Goal: Communication & Community: Ask a question

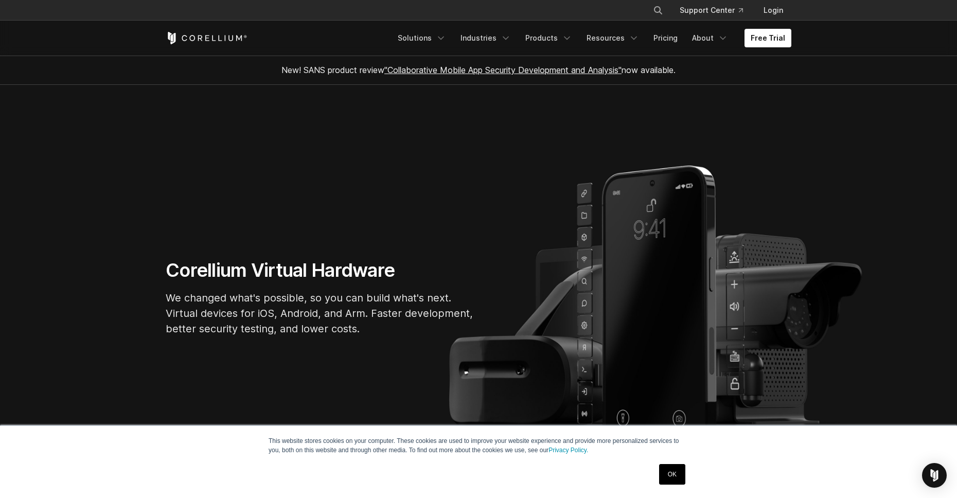
click at [666, 480] on link "OK" at bounding box center [672, 474] width 26 height 21
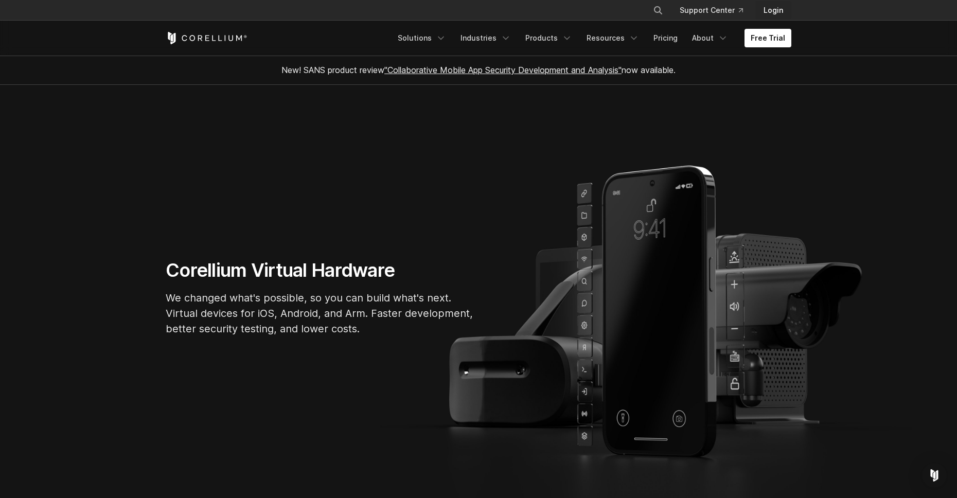
click at [773, 12] on link "Login" at bounding box center [774, 10] width 36 height 19
click at [545, 39] on link "Products" at bounding box center [548, 38] width 59 height 19
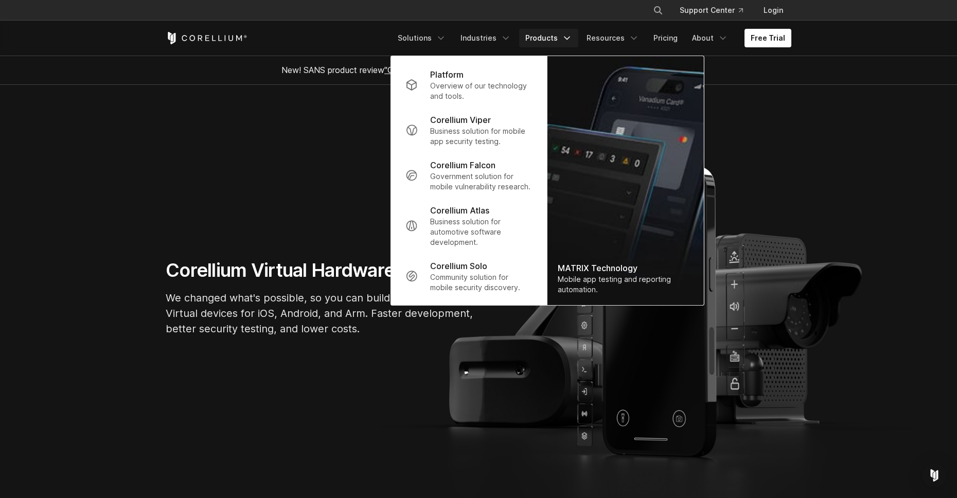
click at [545, 39] on link "Products" at bounding box center [548, 38] width 59 height 19
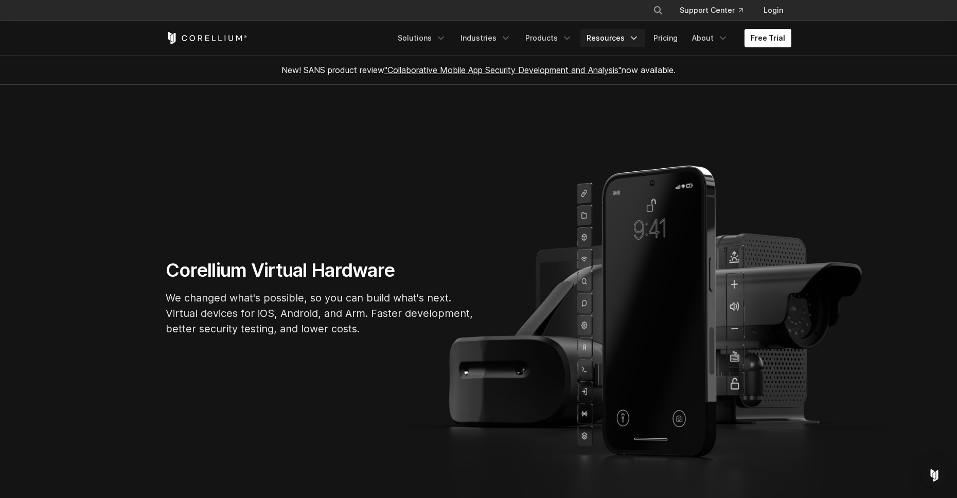
click at [615, 38] on link "Resources" at bounding box center [613, 38] width 65 height 19
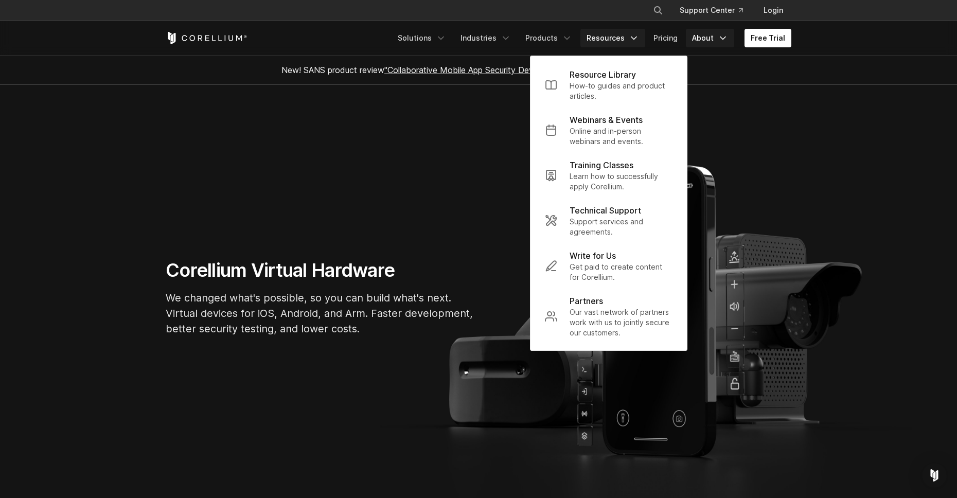
click at [708, 42] on link "About" at bounding box center [710, 38] width 48 height 19
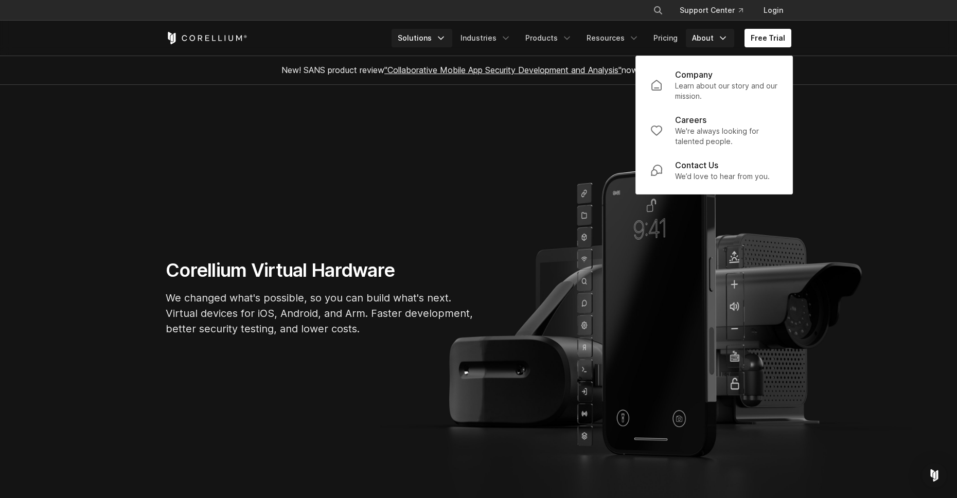
click at [427, 36] on link "Solutions" at bounding box center [422, 38] width 61 height 19
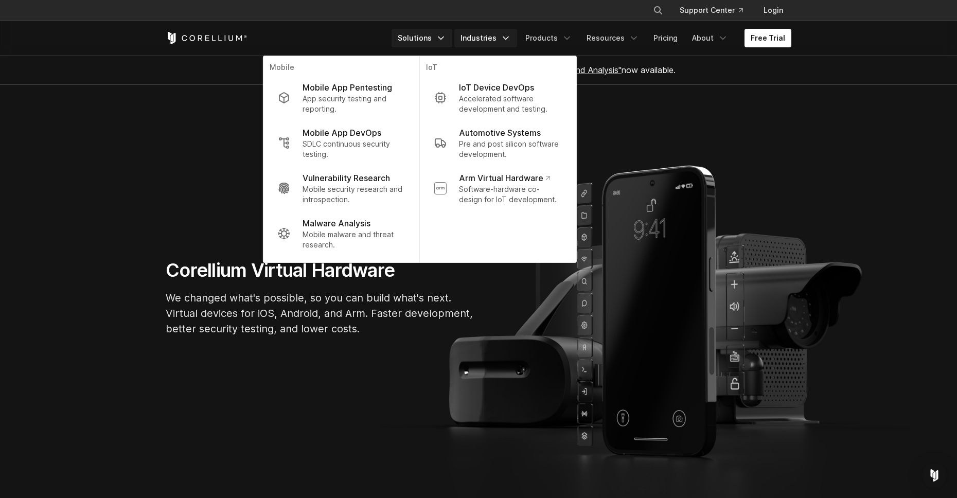
click at [491, 33] on link "Industries" at bounding box center [485, 38] width 63 height 19
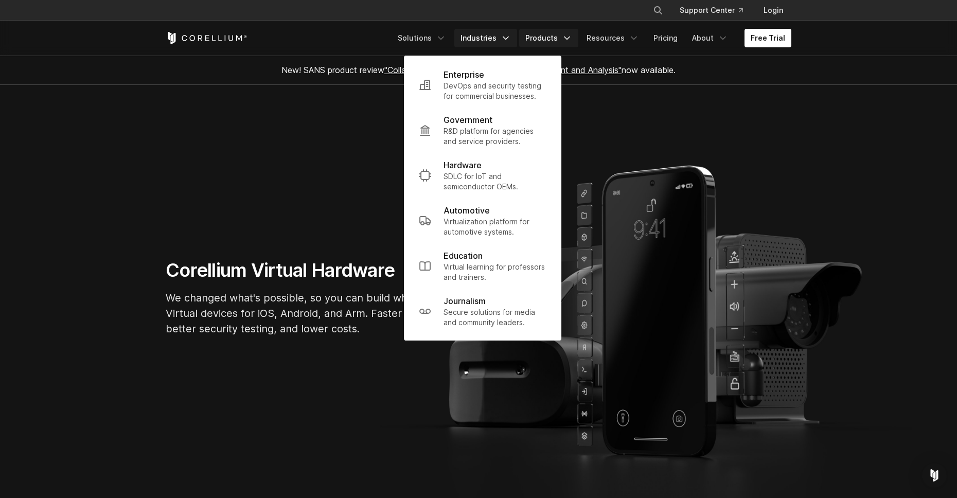
click at [553, 42] on link "Products" at bounding box center [548, 38] width 59 height 19
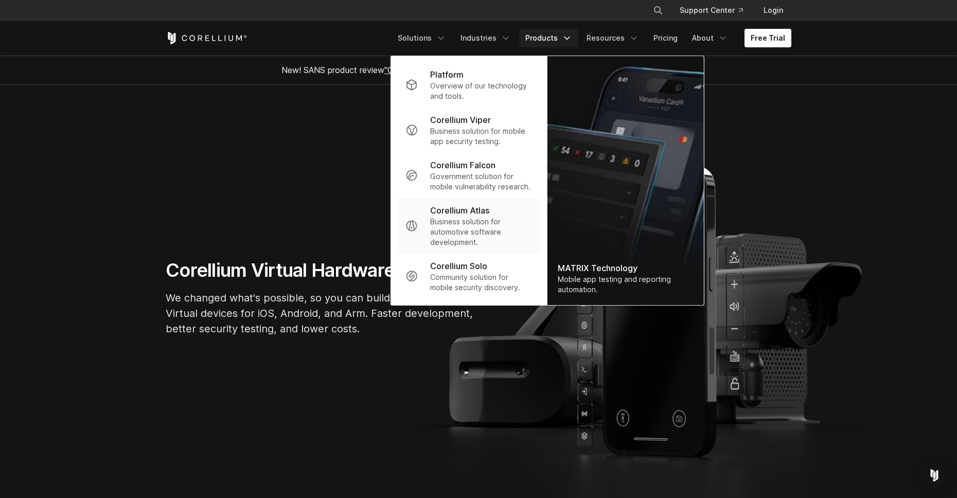
click at [461, 212] on p "Corellium Atlas" at bounding box center [459, 210] width 59 height 12
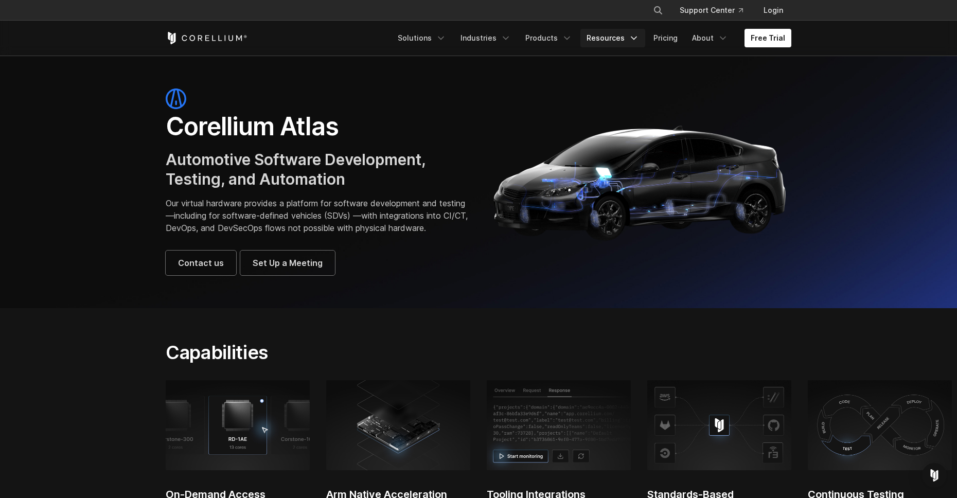
click at [611, 40] on link "Resources" at bounding box center [613, 38] width 65 height 19
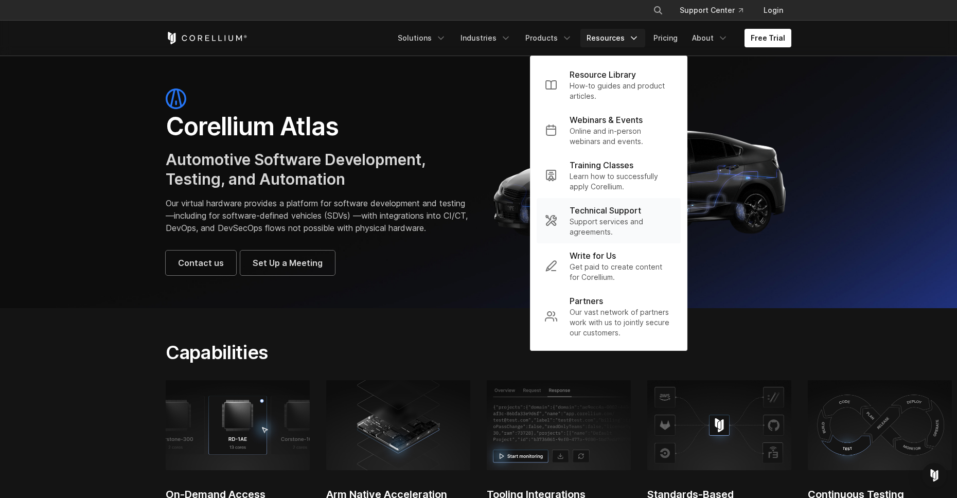
click at [596, 225] on p "Support services and agreements." at bounding box center [621, 227] width 103 height 21
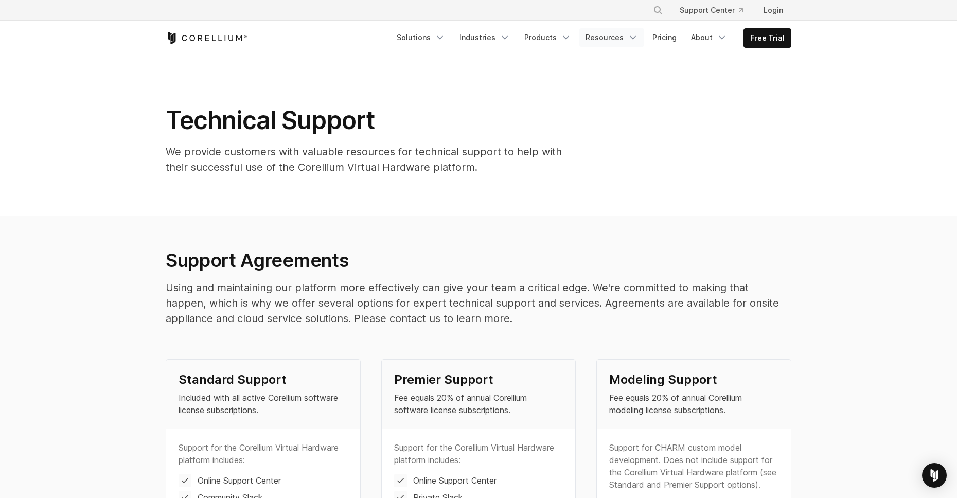
click at [623, 37] on link "Resources" at bounding box center [612, 37] width 65 height 19
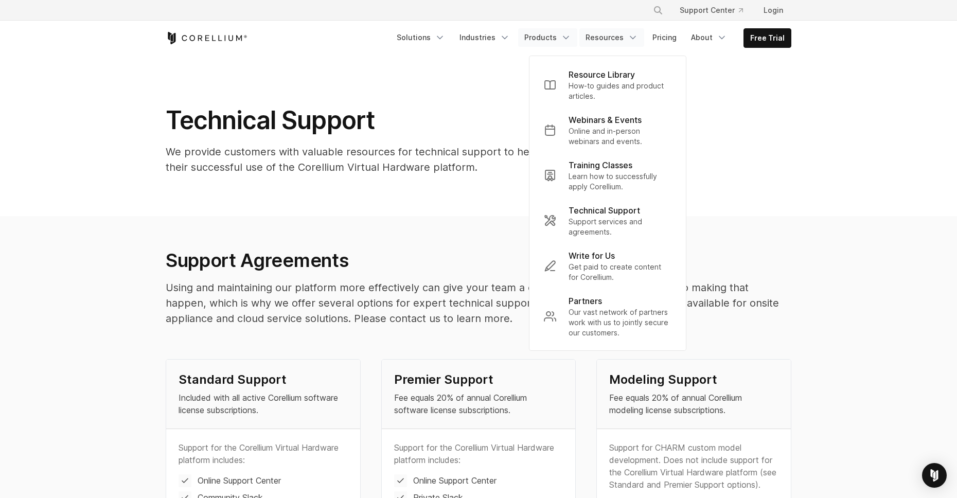
click at [543, 41] on link "Products" at bounding box center [547, 37] width 59 height 19
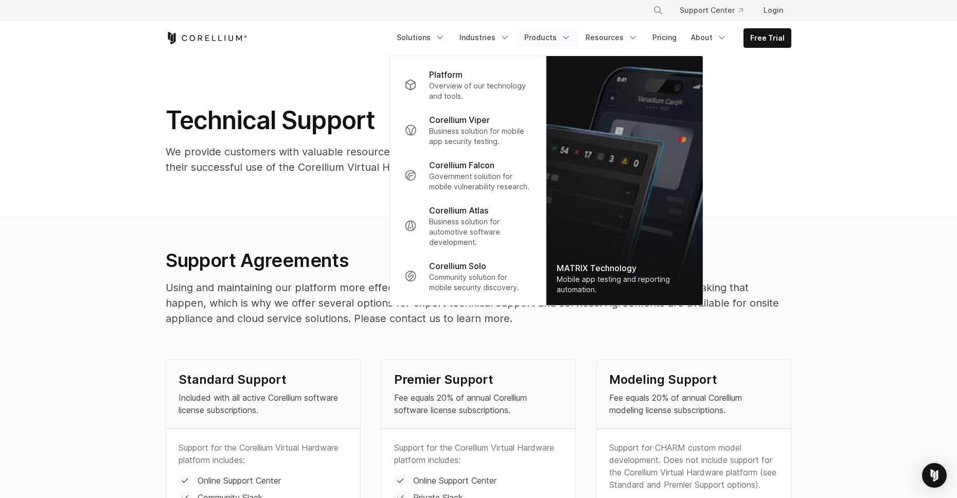
click at [844, 150] on section "Technical Support We provide customers with valuable resources for technical su…" at bounding box center [478, 136] width 957 height 161
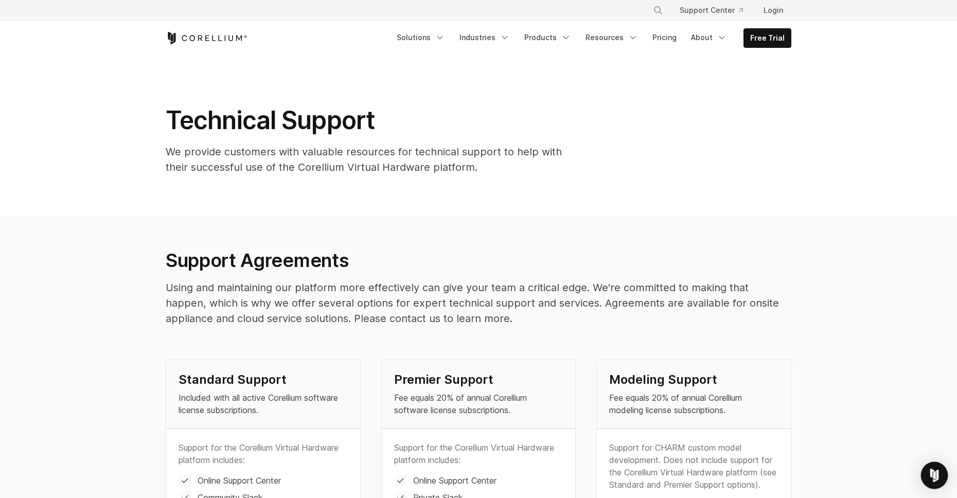
click at [934, 472] on img "Open Intercom Messenger" at bounding box center [934, 475] width 13 height 13
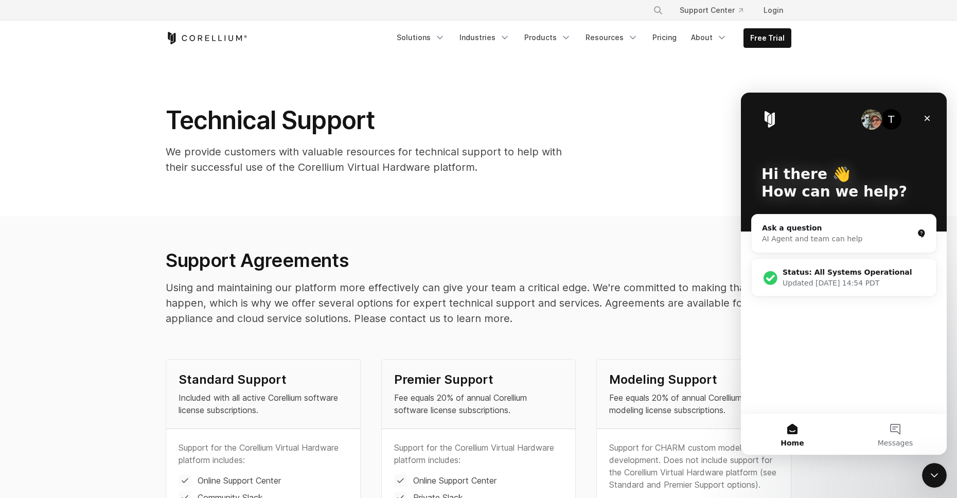
click at [669, 67] on section "Technical Support We provide customers with valuable resources for technical su…" at bounding box center [478, 136] width 957 height 161
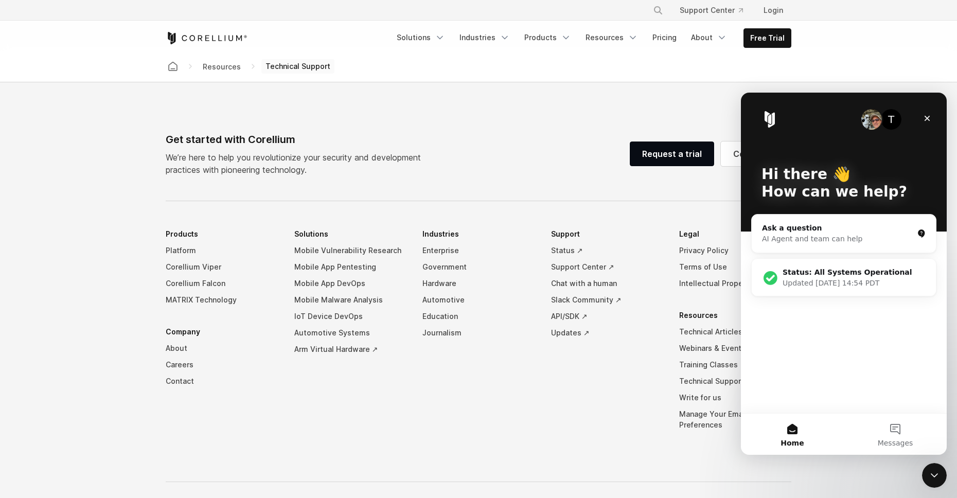
scroll to position [939, 0]
click at [931, 121] on icon "Close" at bounding box center [927, 118] width 8 height 8
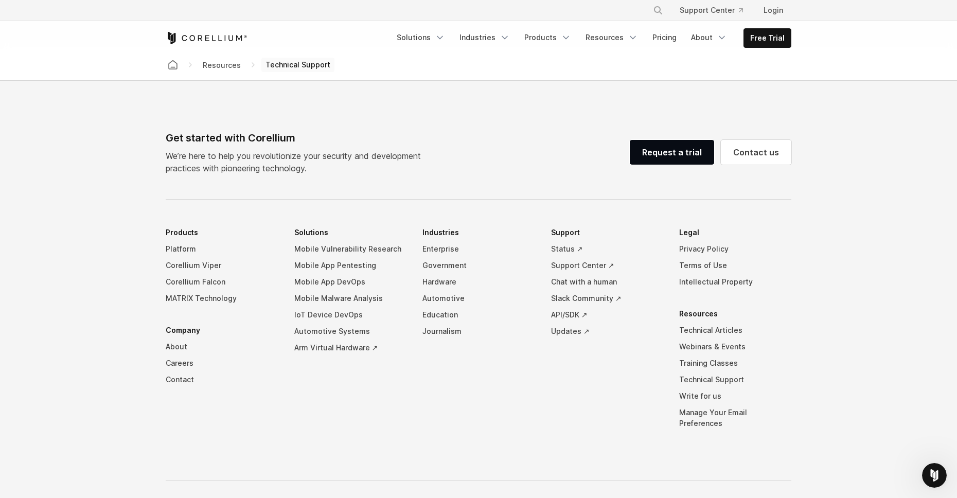
scroll to position [587, 0]
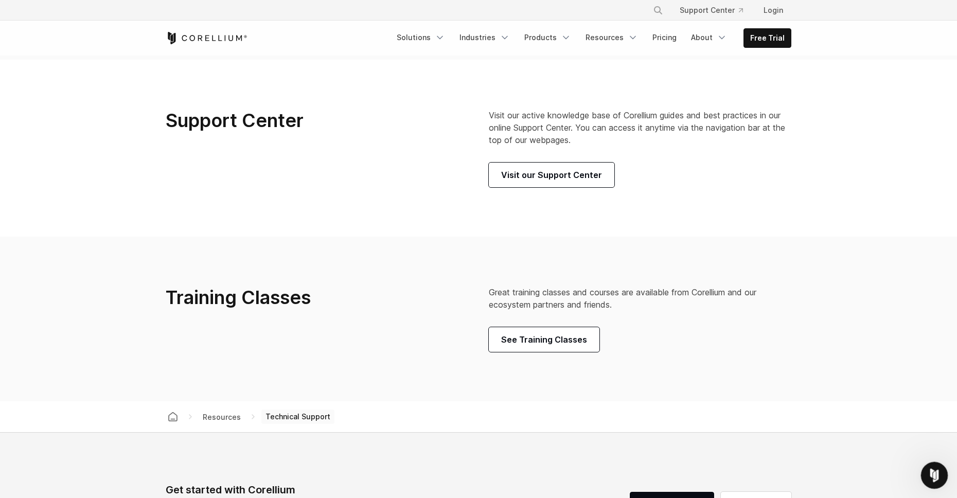
click at [933, 476] on icon "Open Intercom Messenger" at bounding box center [933, 474] width 17 height 17
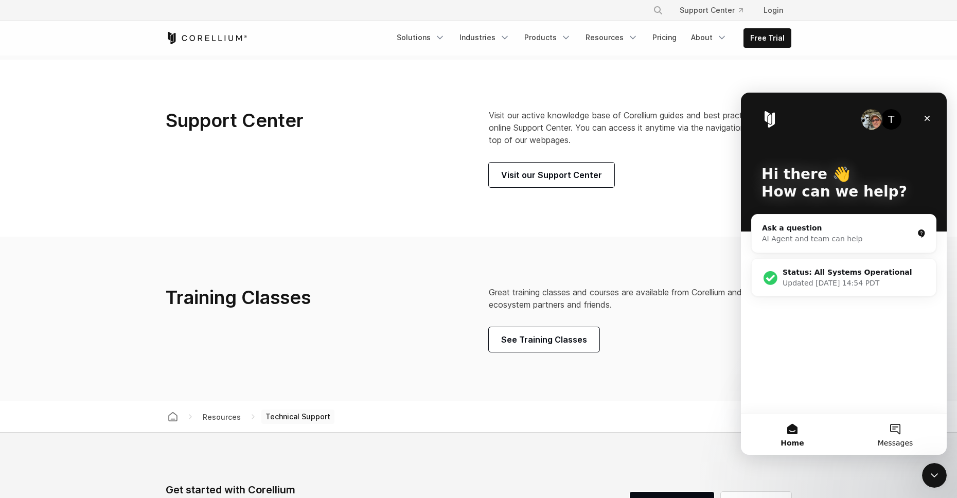
click at [902, 433] on button "Messages" at bounding box center [895, 434] width 103 height 41
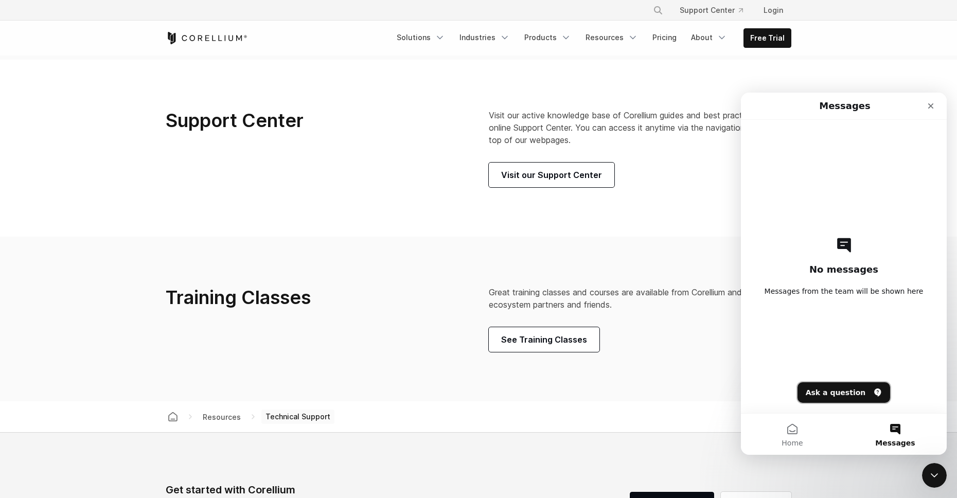
click at [825, 396] on button "Ask a question" at bounding box center [844, 392] width 93 height 21
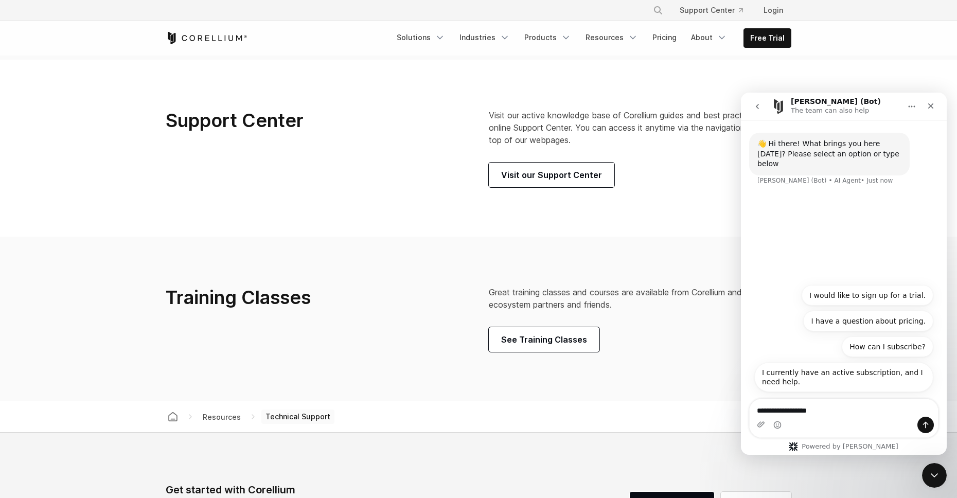
type textarea "**********"
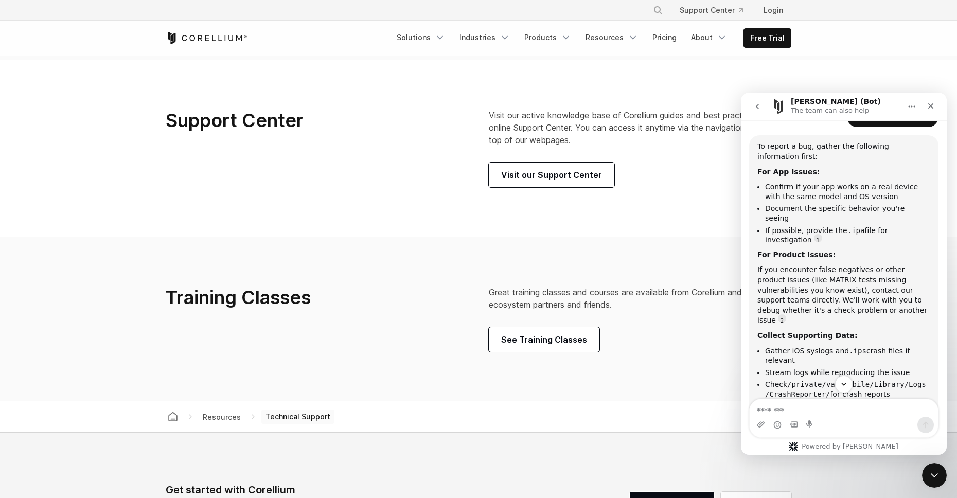
scroll to position [128, 0]
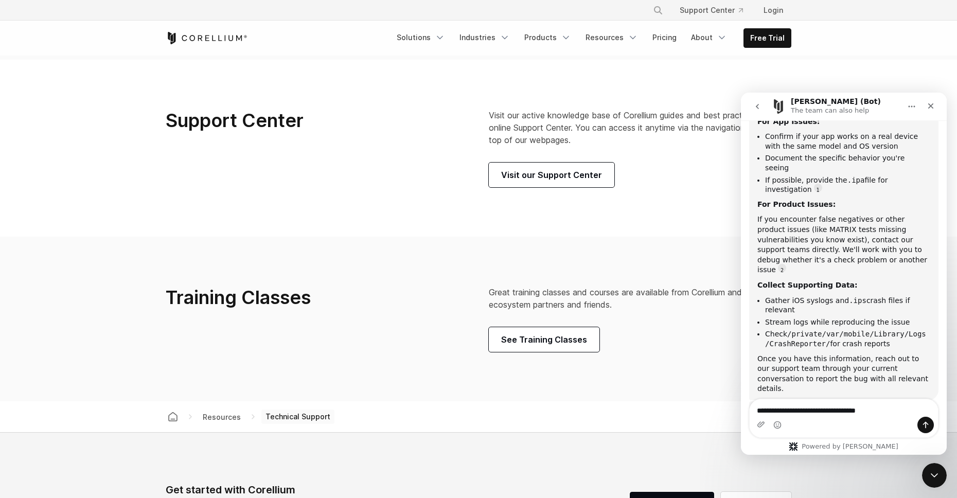
type textarea "**********"
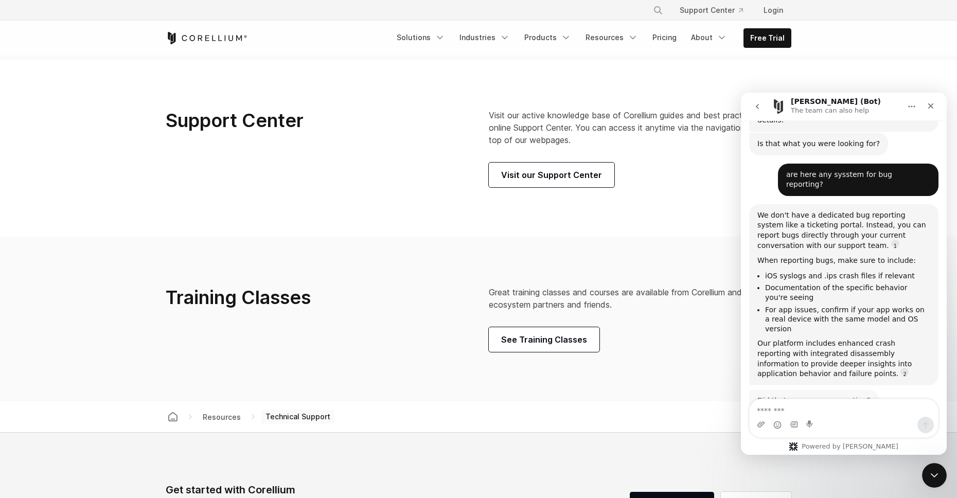
scroll to position [0, 0]
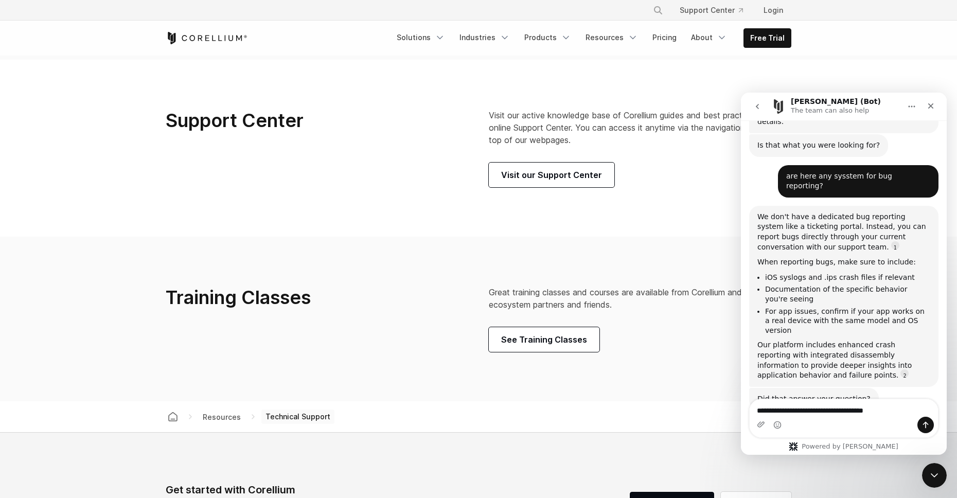
click at [894, 408] on textarea "**********" at bounding box center [844, 407] width 188 height 17
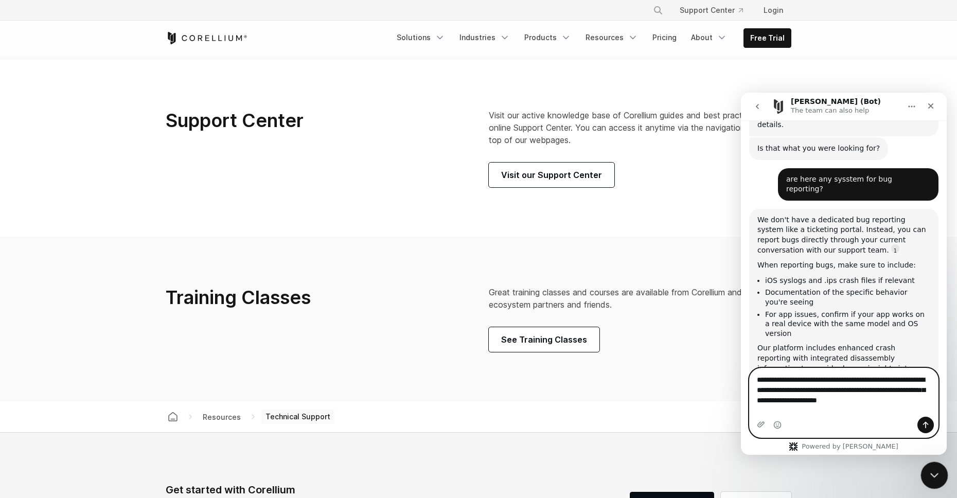
scroll to position [392, 0]
type textarea "**********"
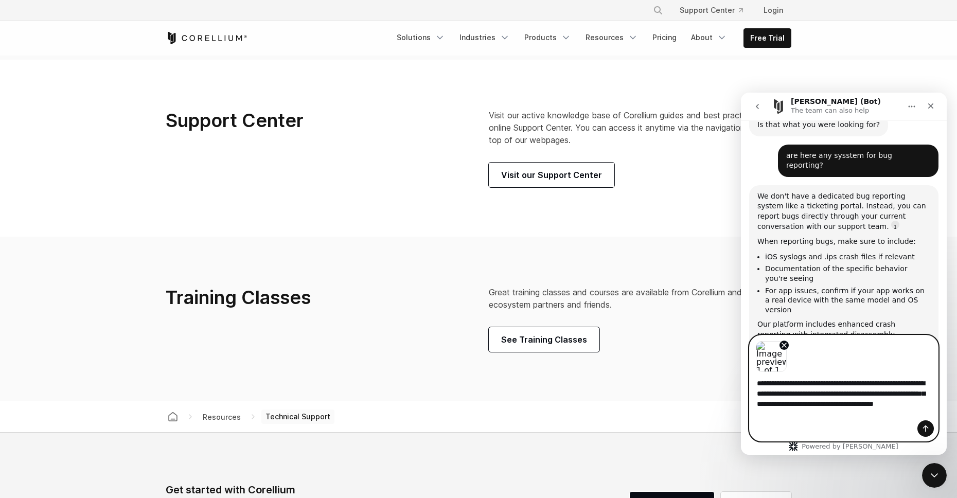
scroll to position [417, 0]
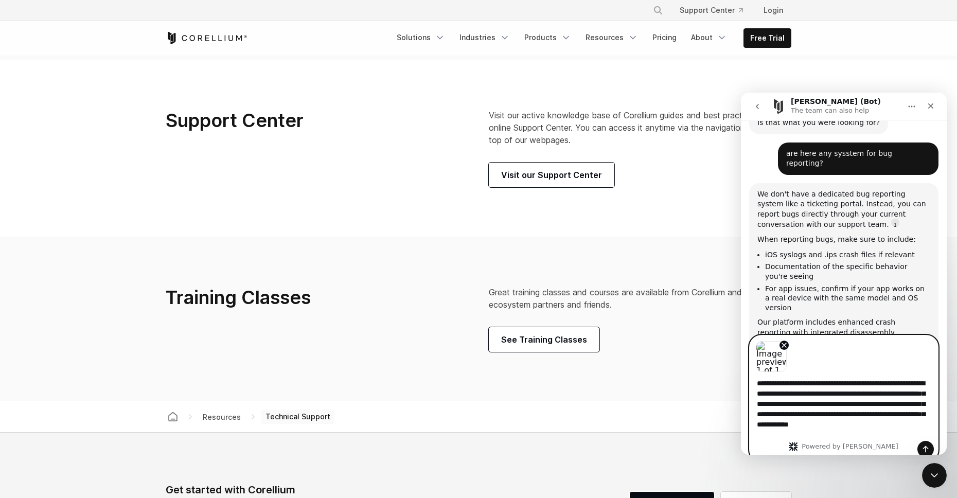
type textarea "**********"
click at [928, 453] on icon "Send a message…" at bounding box center [926, 449] width 8 height 8
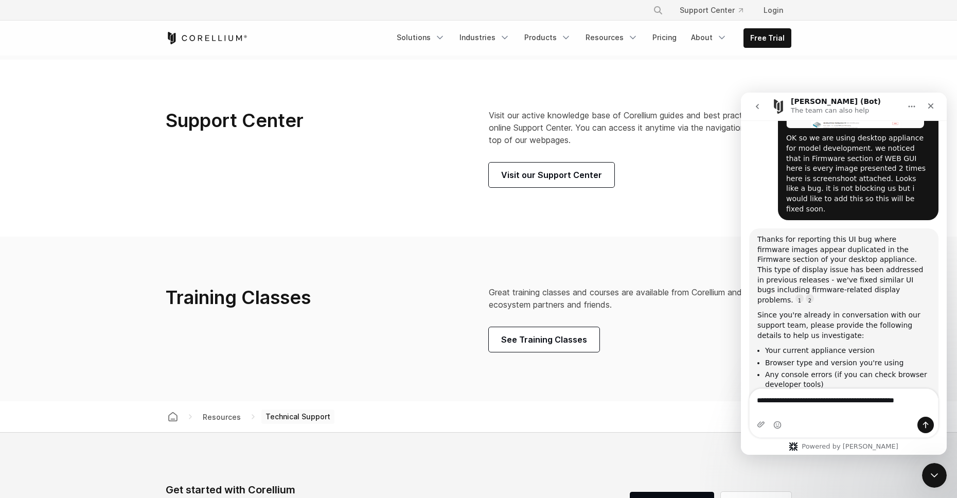
scroll to position [764, 0]
type textarea "**********"
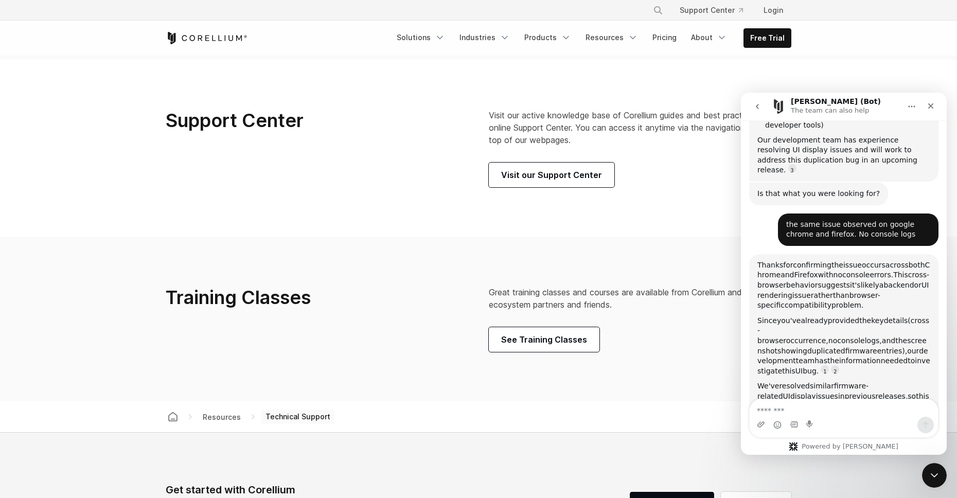
scroll to position [0, 0]
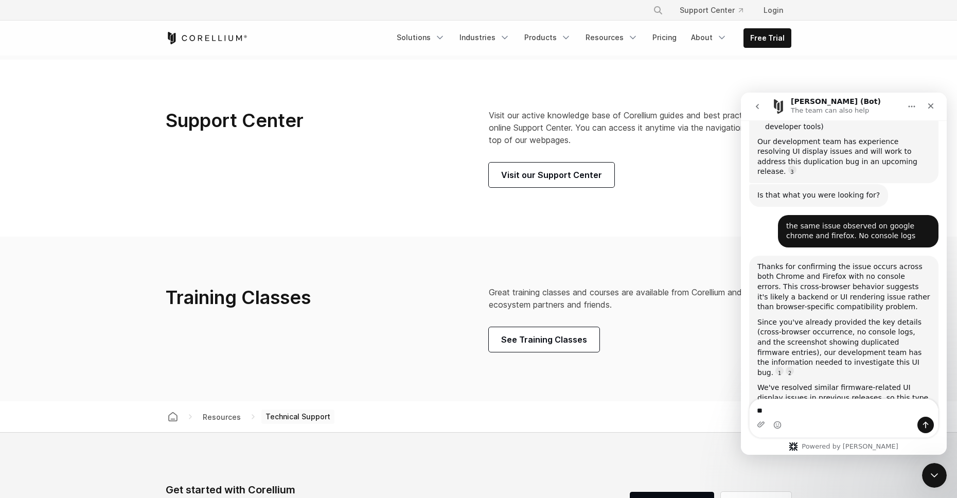
type textarea "***"
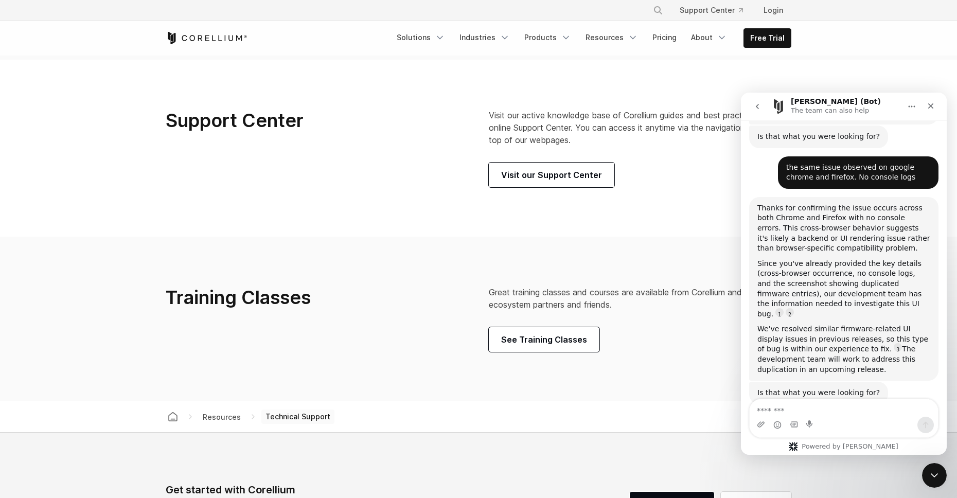
scroll to position [1081, 0]
type textarea "*********"
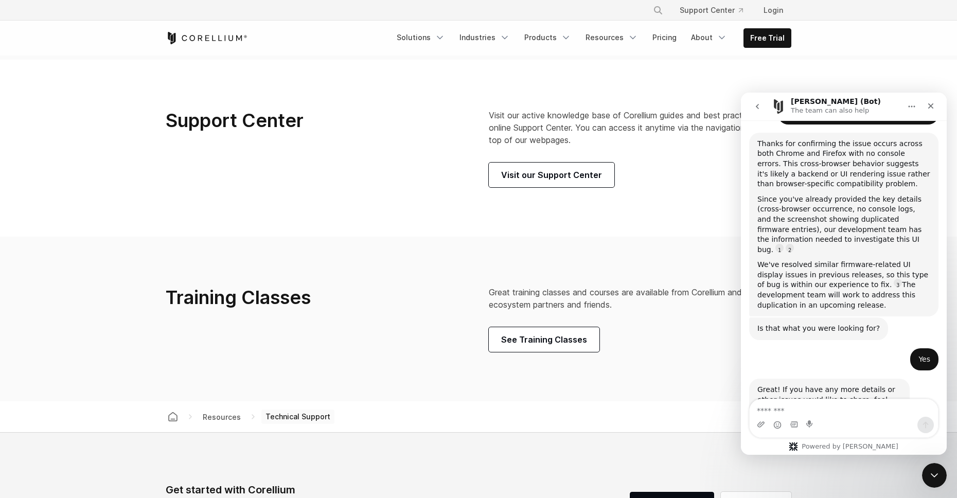
scroll to position [1146, 0]
click at [931, 106] on icon "Close" at bounding box center [931, 106] width 6 height 6
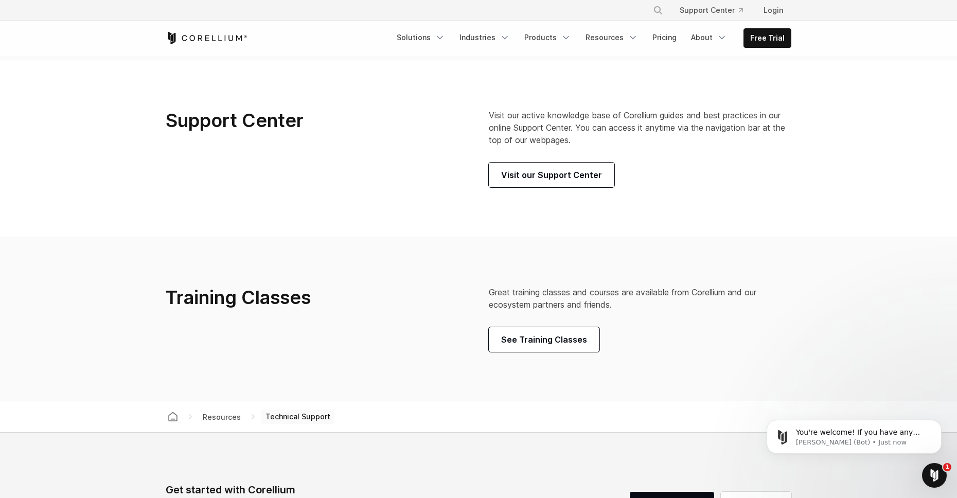
scroll to position [0, 0]
click at [936, 464] on div "Open Intercom Messenger" at bounding box center [933, 474] width 34 height 34
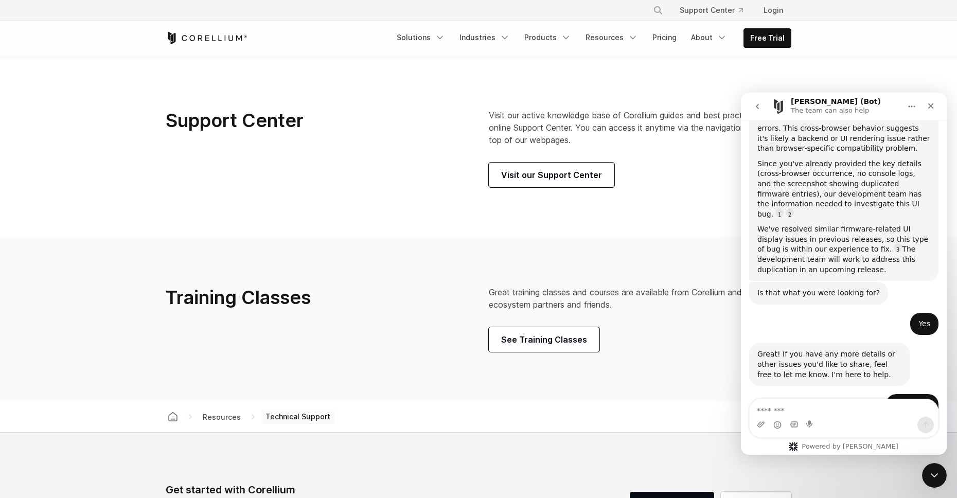
scroll to position [1180, 0]
click at [933, 110] on icon "Close" at bounding box center [931, 106] width 8 height 8
